Goal: Task Accomplishment & Management: Use online tool/utility

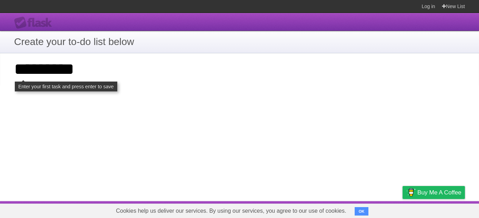
type input "*********"
click input "**********" at bounding box center [0, 0] width 0 height 0
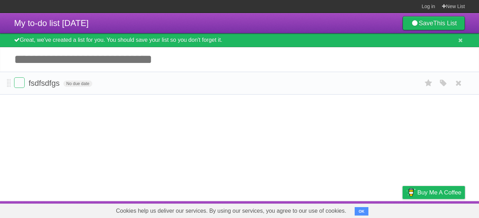
click at [111, 88] on form "fsdfsdfgs No due date White Red Blue Green Purple Orange" at bounding box center [239, 83] width 451 height 12
